Goal: Navigation & Orientation: Find specific page/section

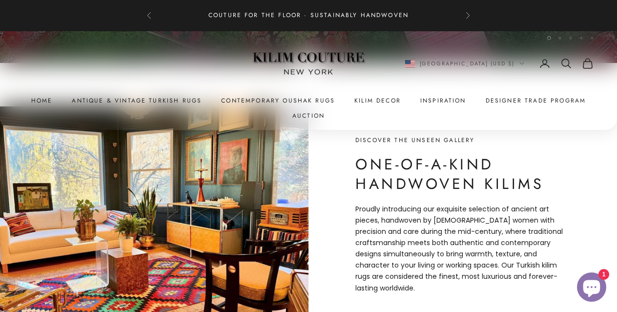
scroll to position [277, 0]
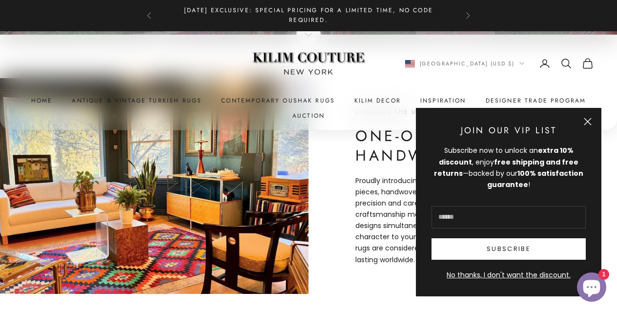
click at [587, 122] on button "Close" at bounding box center [588, 122] width 8 height 8
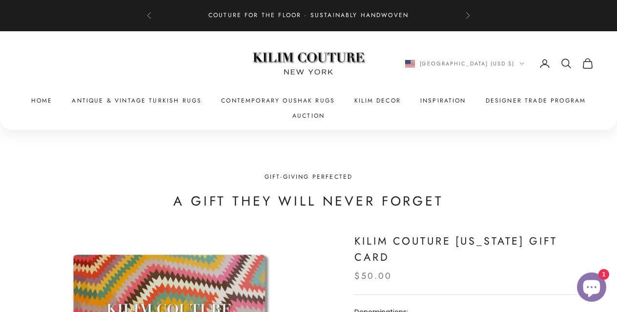
scroll to position [3505, 0]
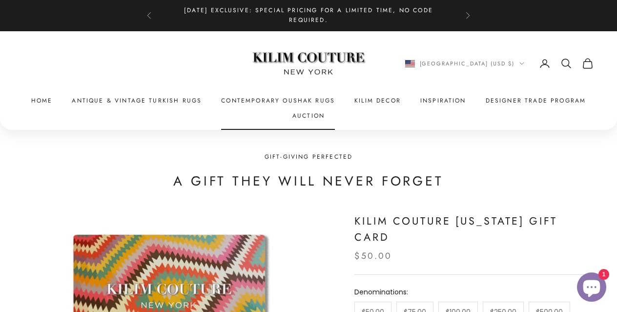
click at [304, 99] on link "Contemporary Oushak Rugs" at bounding box center [278, 101] width 114 height 10
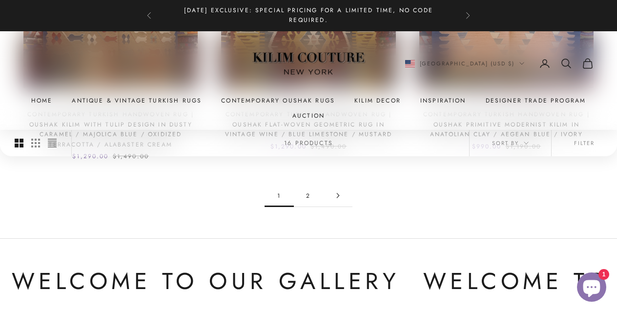
scroll to position [992, 0]
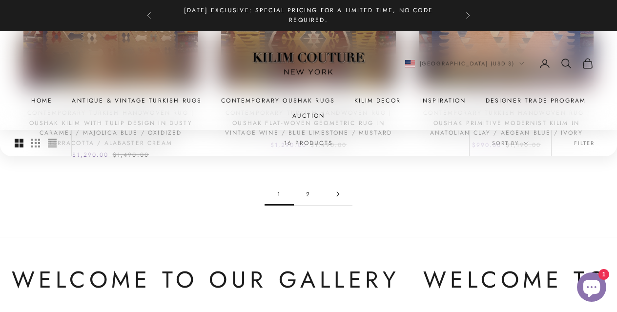
click at [310, 183] on link "2" at bounding box center [308, 194] width 29 height 22
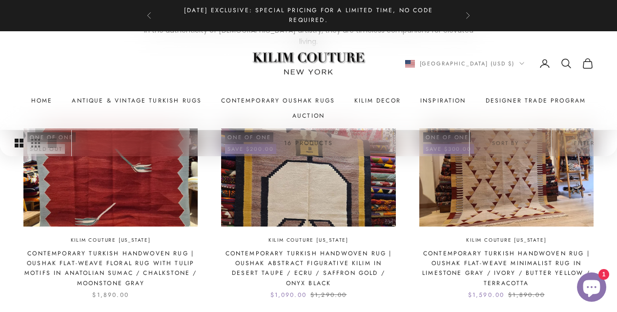
scroll to position [184, 0]
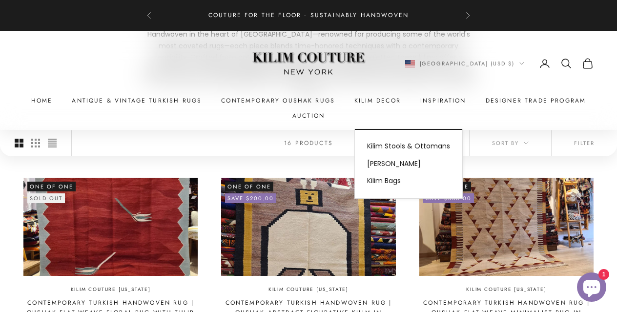
click at [375, 100] on summary "Kilim Decor" at bounding box center [378, 101] width 46 height 10
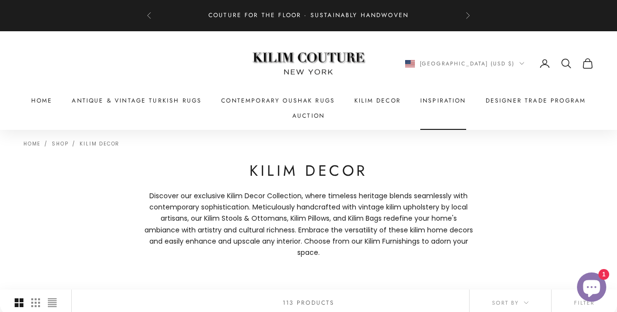
click at [457, 101] on link "Inspiration" at bounding box center [443, 101] width 46 height 10
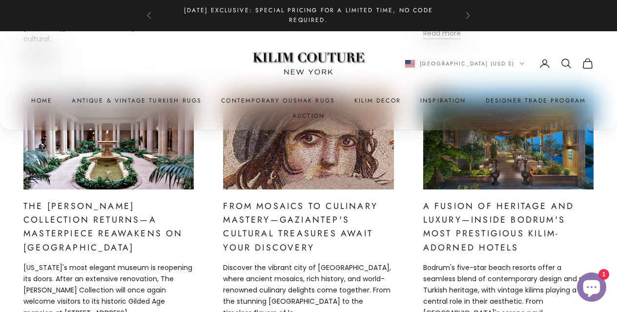
scroll to position [169, 0]
